Goal: Answer question/provide support: Answer question/provide support

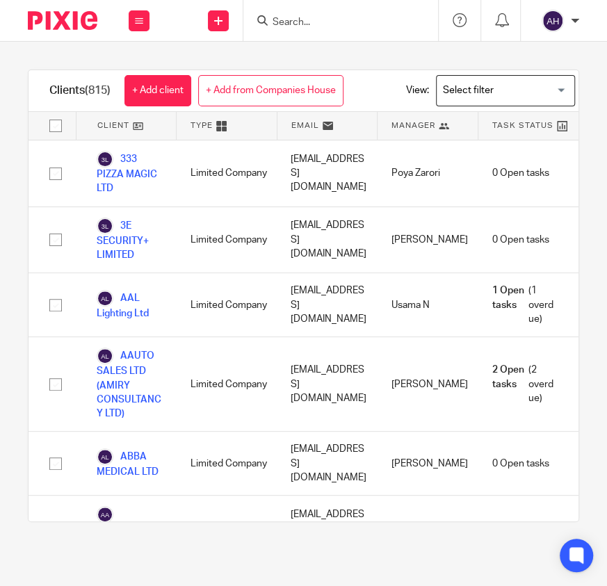
click at [323, 26] on input "Search" at bounding box center [333, 23] width 125 height 13
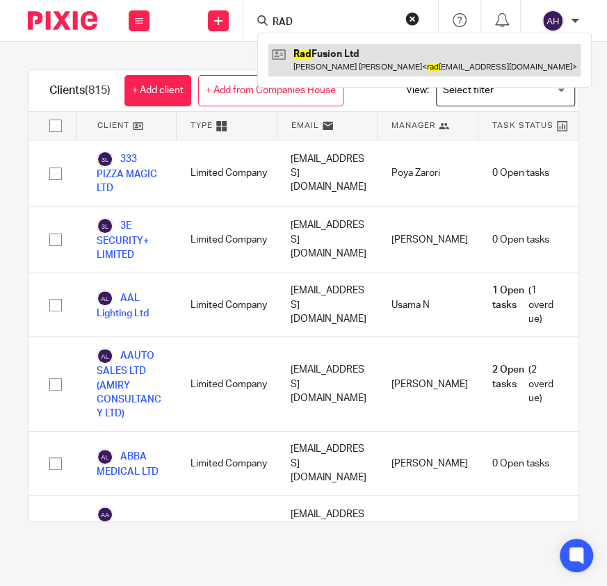
type input "RAD"
click at [343, 53] on link at bounding box center [424, 60] width 312 height 32
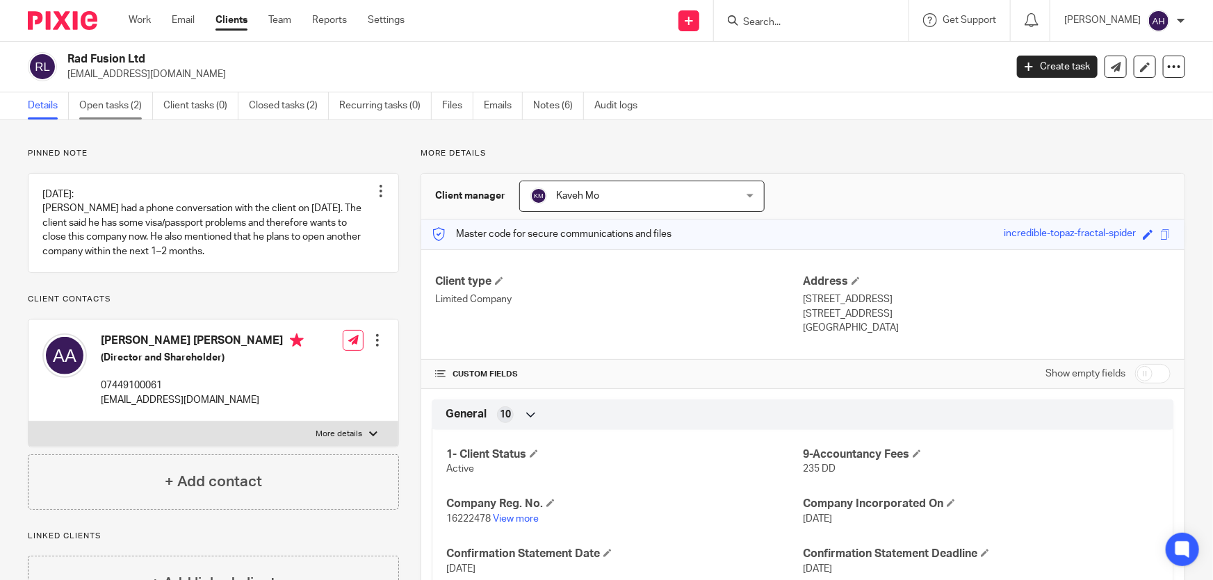
click at [124, 108] on link "Open tasks (2)" at bounding box center [116, 105] width 74 height 27
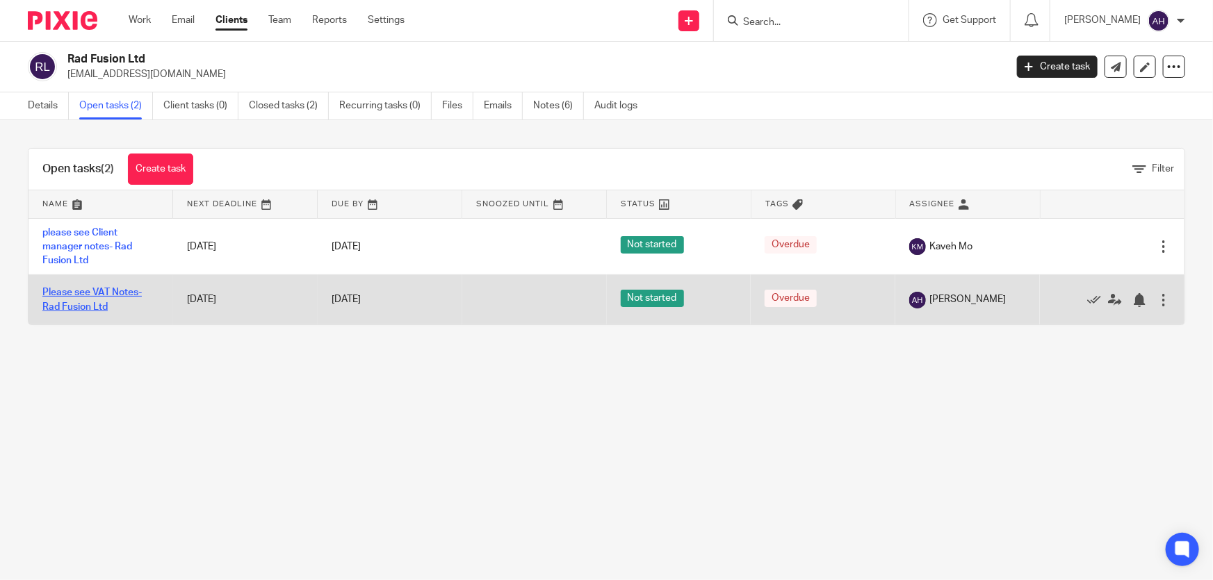
click at [127, 291] on link "Please see VAT Notes- Rad Fusion Ltd" at bounding box center [91, 300] width 99 height 24
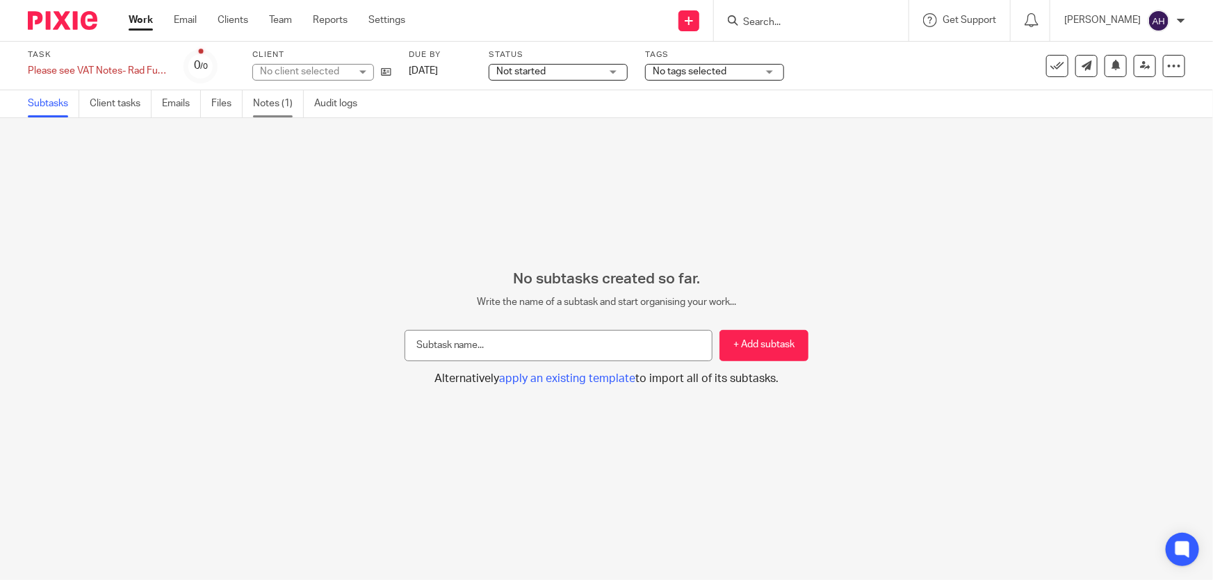
click at [276, 114] on link "Notes (1)" at bounding box center [278, 103] width 51 height 27
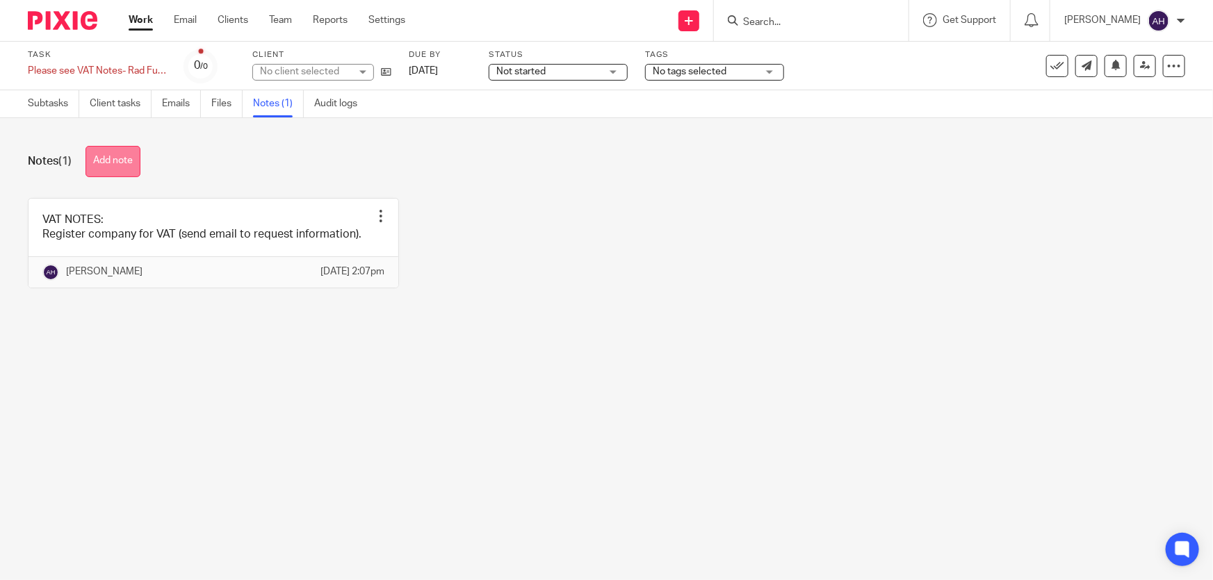
click at [110, 152] on button "Add note" at bounding box center [112, 161] width 55 height 31
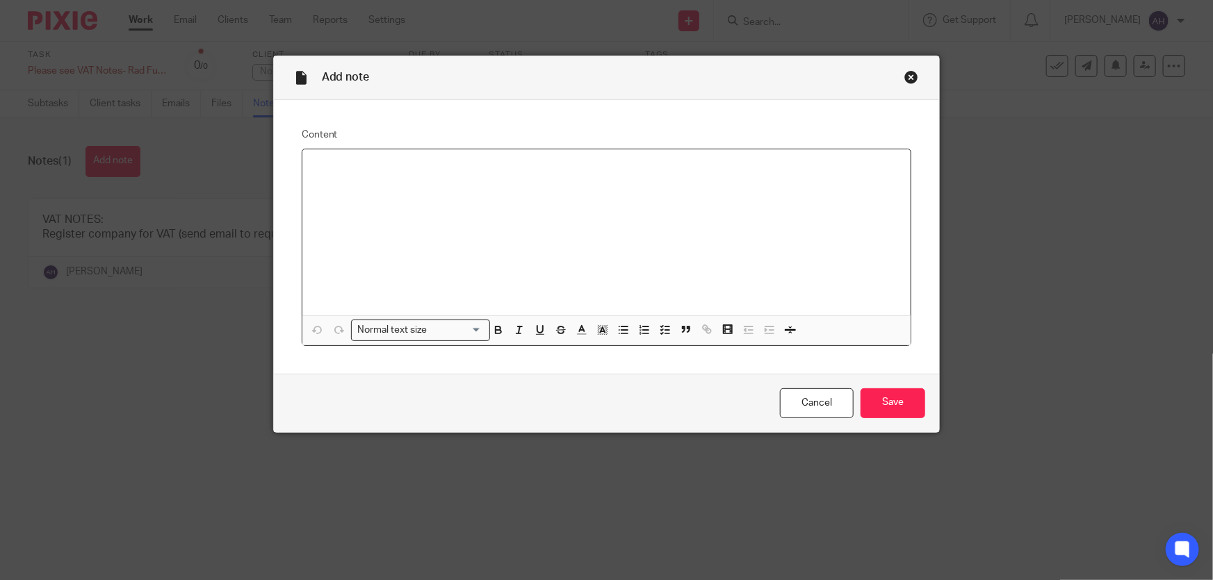
click at [356, 196] on div at bounding box center [606, 232] width 609 height 166
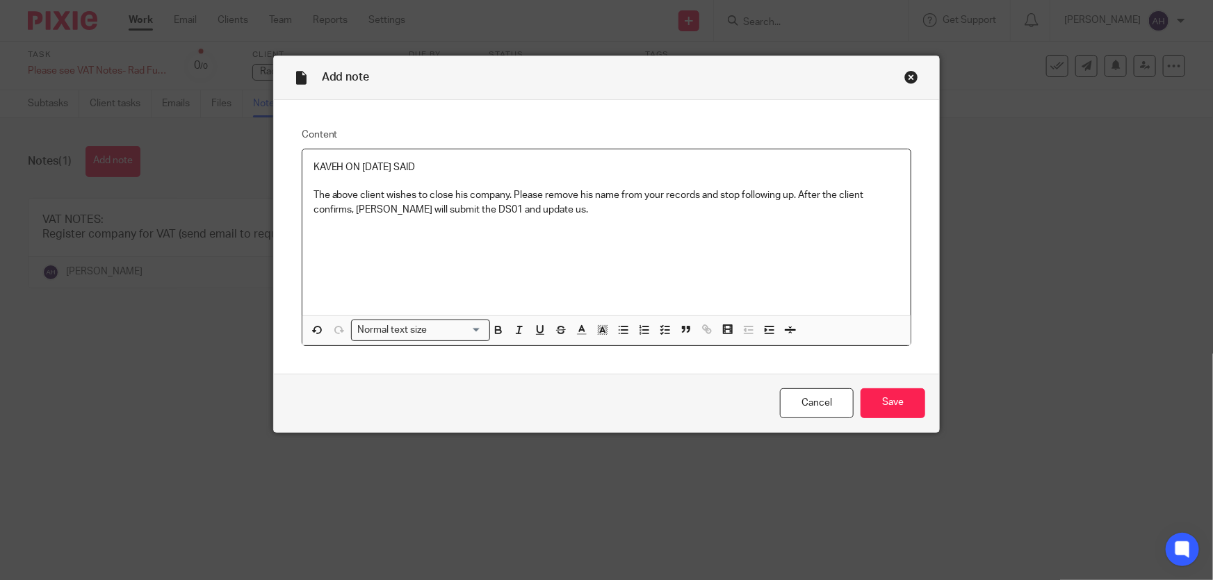
click at [313, 194] on p "The above client wishes to close his company. Please remove his name from your …" at bounding box center [606, 202] width 587 height 28
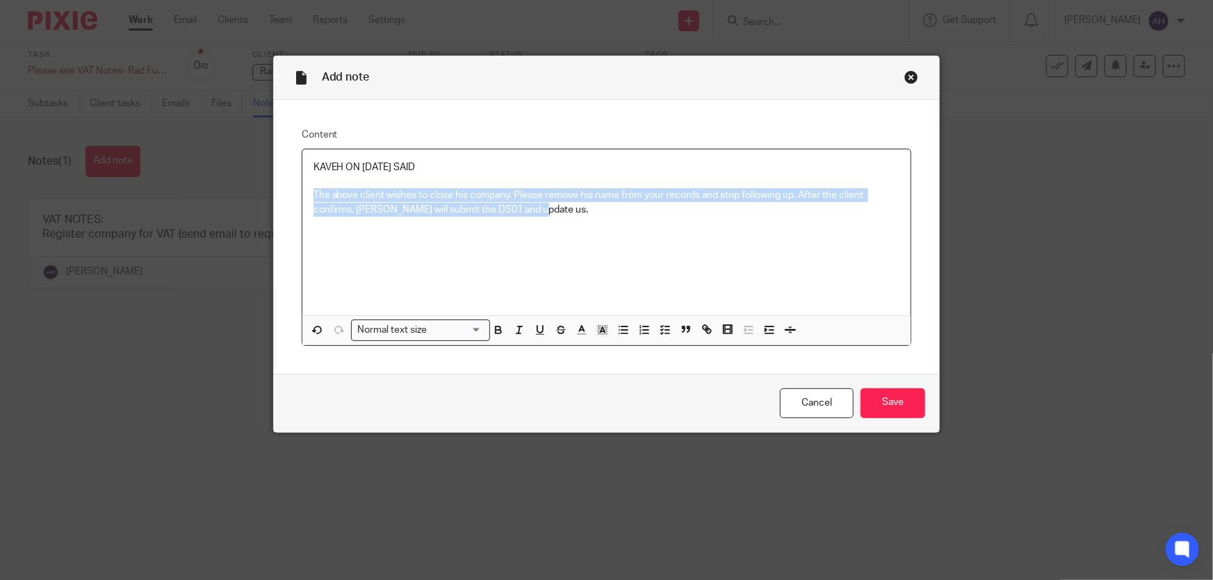
drag, startPoint x: 310, startPoint y: 190, endPoint x: 564, endPoint y: 228, distance: 257.2
click at [564, 228] on div "KAVEH ON 17/09/2025 SAID The above client wishes to close his company. Please r…" at bounding box center [606, 232] width 609 height 166
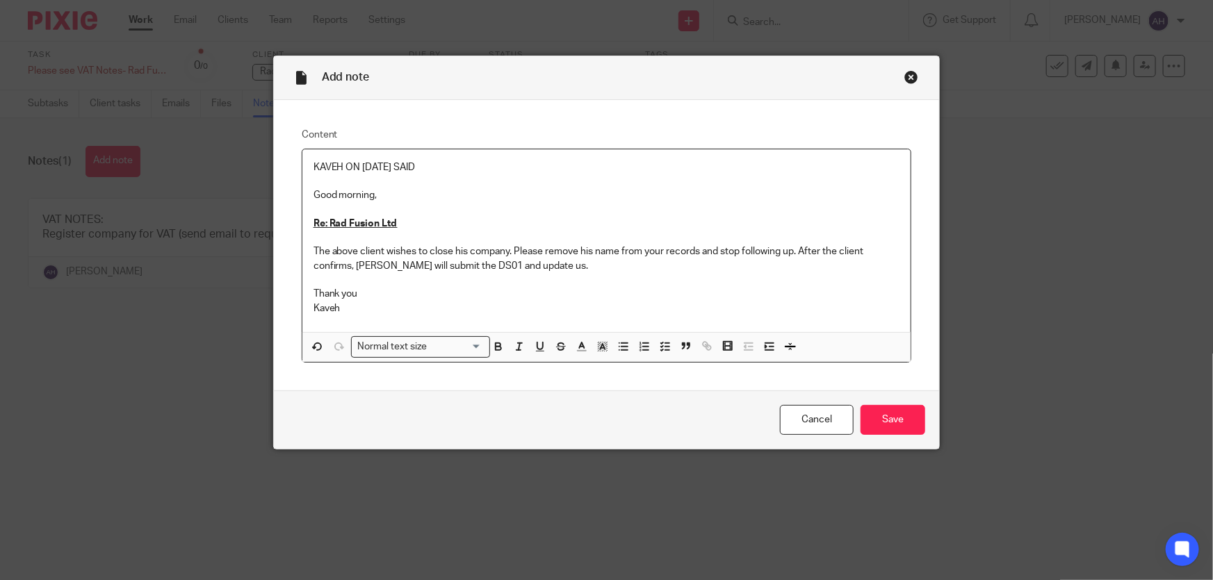
click at [437, 169] on p "KAVEH ON 17/09/2025 SAID" at bounding box center [606, 168] width 587 height 14
click at [305, 193] on div "KAVEH ON 17/09/2025 SAID Good morning, Re: Rad Fusion Ltd The above client wish…" at bounding box center [606, 240] width 609 height 183
click at [337, 307] on p "Thank you Kaveh" at bounding box center [606, 301] width 587 height 28
click at [313, 163] on p "KAVEH ON 17/09/2025 SAID" at bounding box center [606, 168] width 587 height 14
click at [452, 166] on p "KAVEH ON 17/09/2025 SAID" at bounding box center [606, 168] width 587 height 14
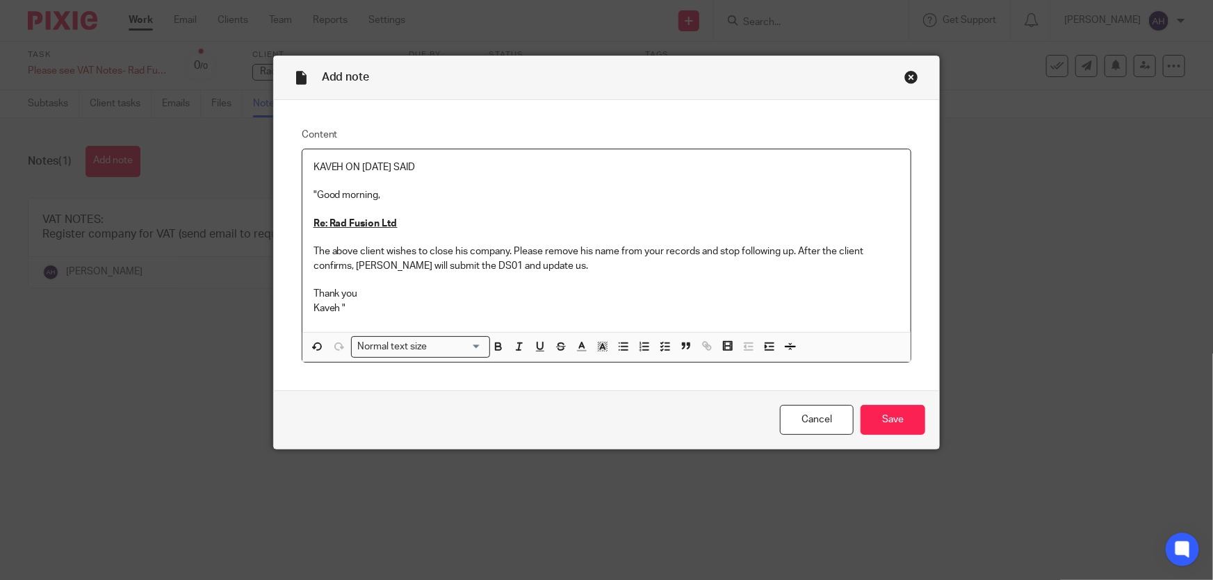
click at [305, 163] on div "KAVEH ON 17/09/2025 SAID "Good morning, Re: Rad Fusion Ltd The above client wis…" at bounding box center [606, 240] width 609 height 183
drag, startPoint x: 892, startPoint y: 421, endPoint x: 842, endPoint y: 398, distance: 56.0
click at [891, 421] on input "Save" at bounding box center [892, 420] width 65 height 30
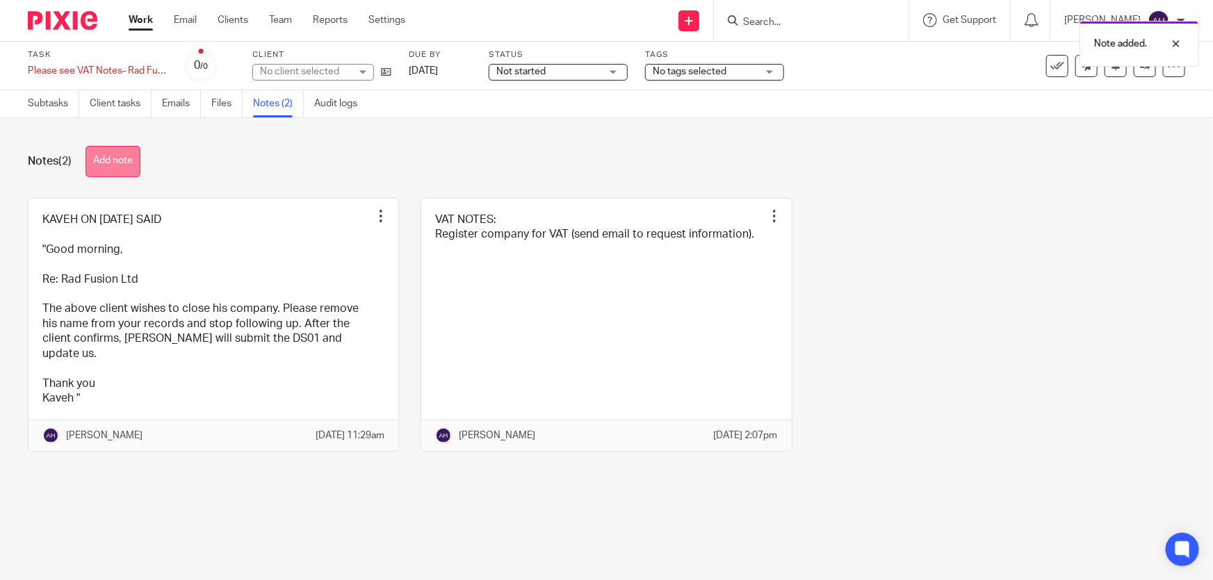
click at [130, 166] on button "Add note" at bounding box center [112, 161] width 55 height 31
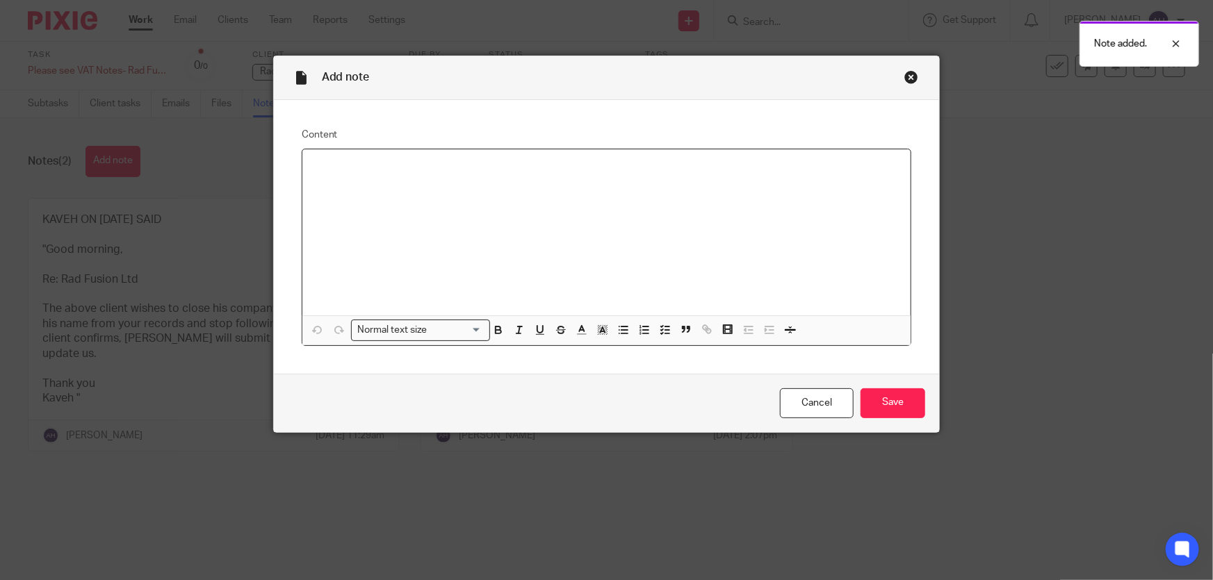
click at [384, 179] on div at bounding box center [606, 232] width 609 height 166
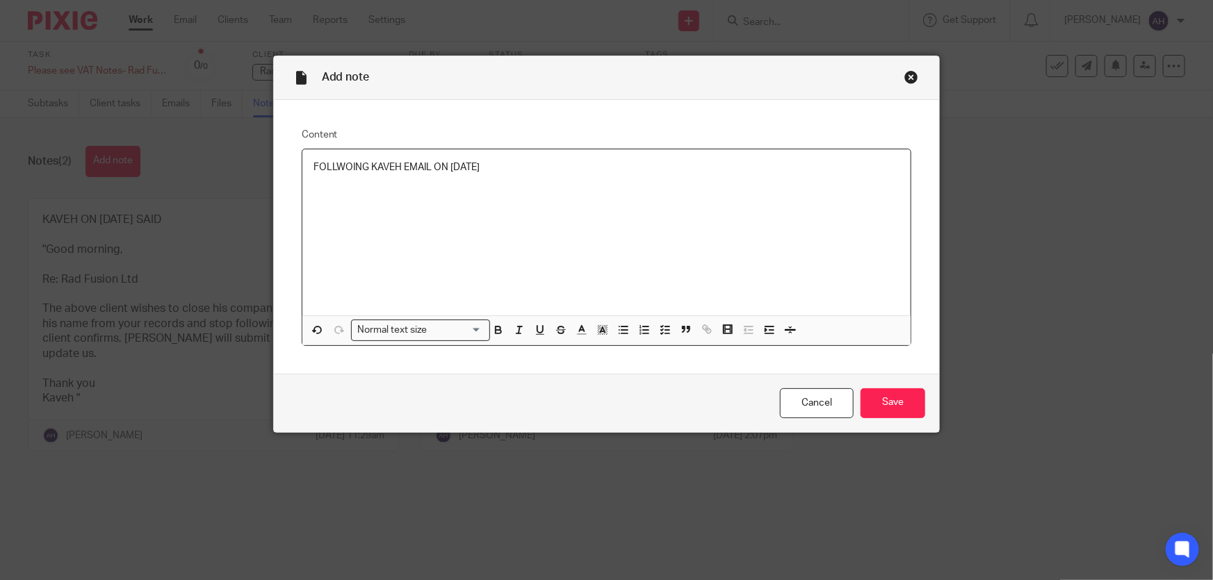
click at [526, 173] on p "FOLLWOING KAVEH EMAIL ON [DATE]" at bounding box center [606, 168] width 587 height 14
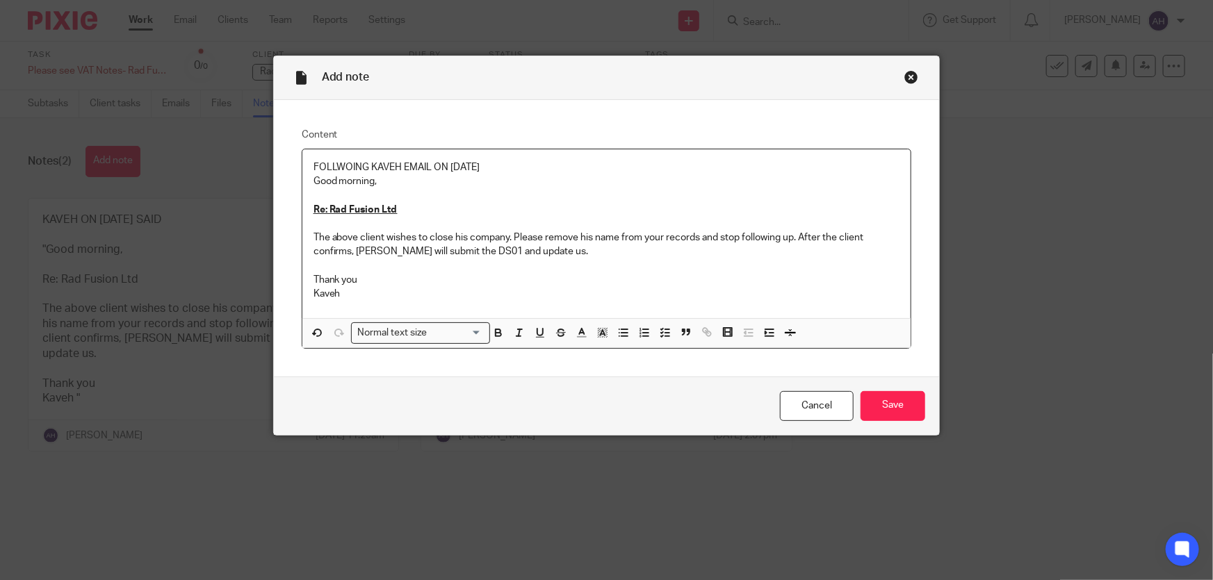
click at [505, 170] on p "FOLLWOING KAVEH EMAIL ON [DATE]" at bounding box center [606, 168] width 587 height 14
drag, startPoint x: 894, startPoint y: 407, endPoint x: 845, endPoint y: 390, distance: 51.4
click at [892, 404] on input "Save" at bounding box center [892, 406] width 65 height 30
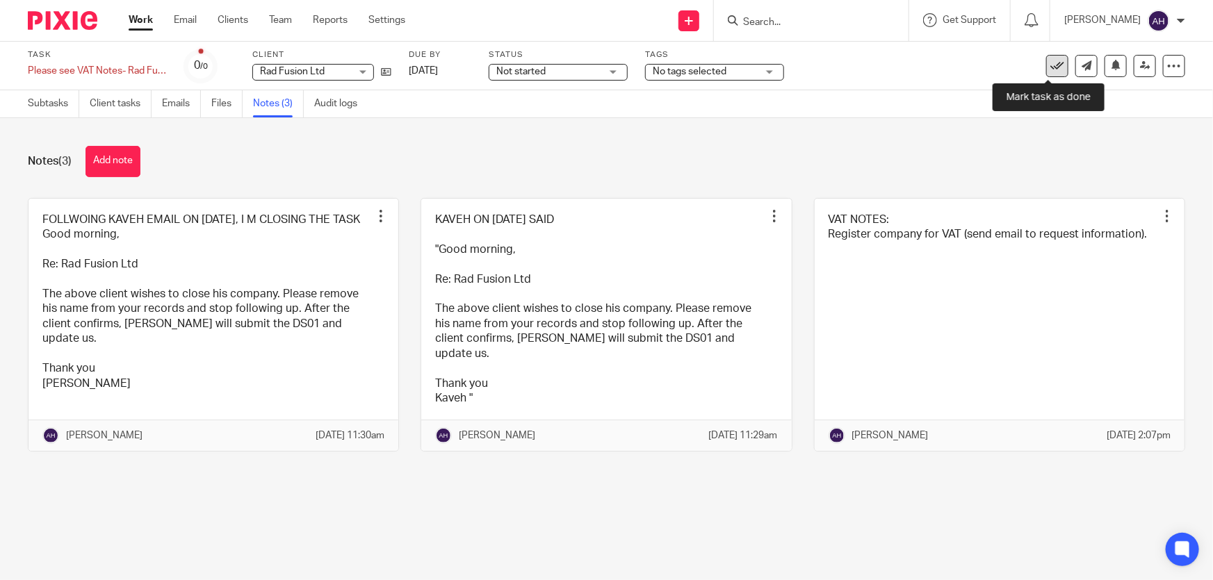
click at [1050, 66] on icon at bounding box center [1057, 66] width 14 height 14
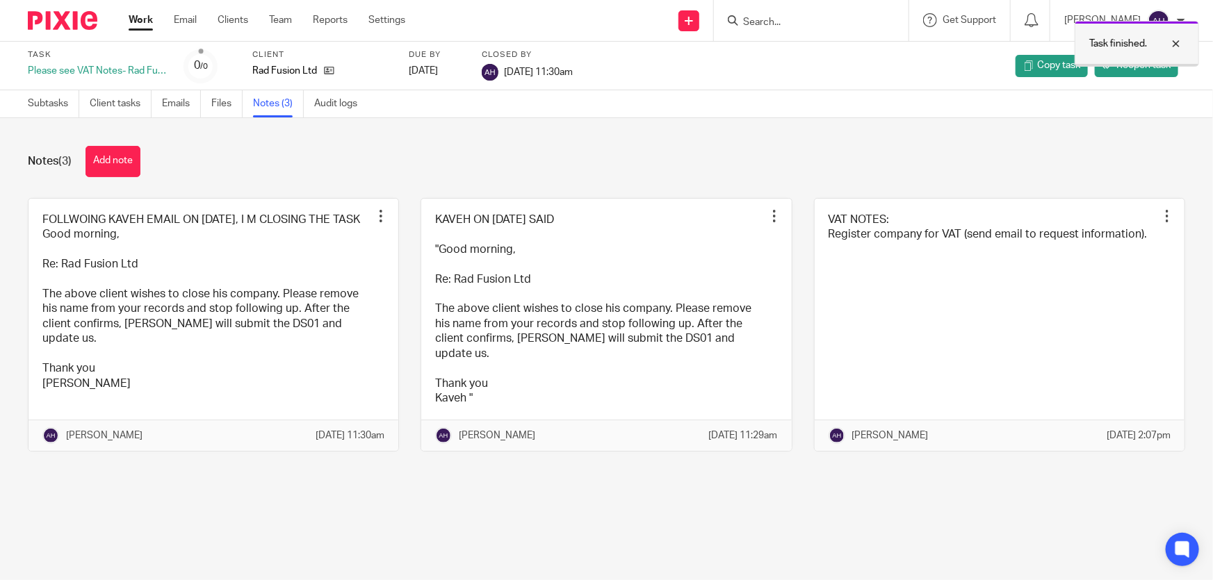
click at [1175, 45] on div at bounding box center [1166, 43] width 38 height 17
